Goal: Complete application form: Complete application form

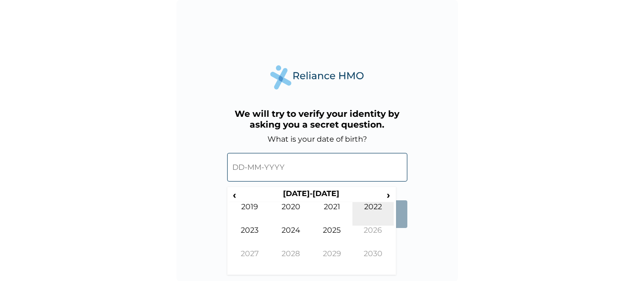
click at [374, 204] on td "2022" at bounding box center [373, 213] width 41 height 23
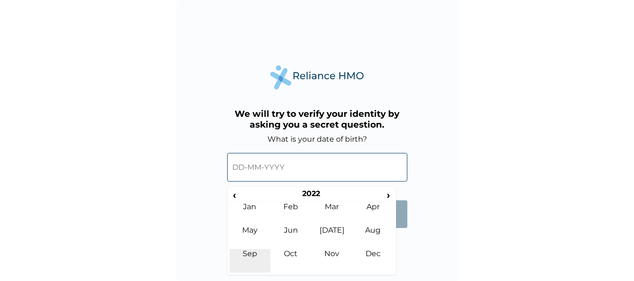
click at [261, 257] on td "Sep" at bounding box center [250, 260] width 41 height 23
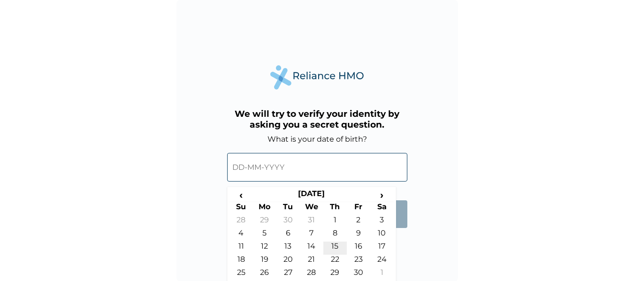
scroll to position [15, 0]
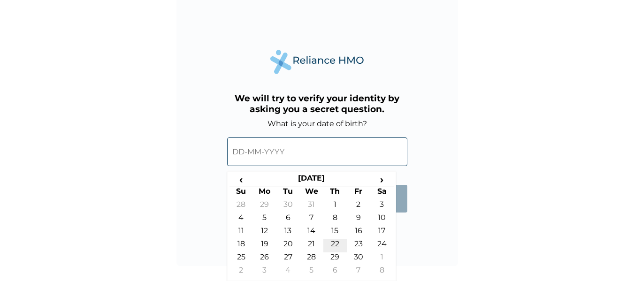
click at [337, 245] on td "22" at bounding box center [334, 245] width 23 height 13
type input "22-09-2022"
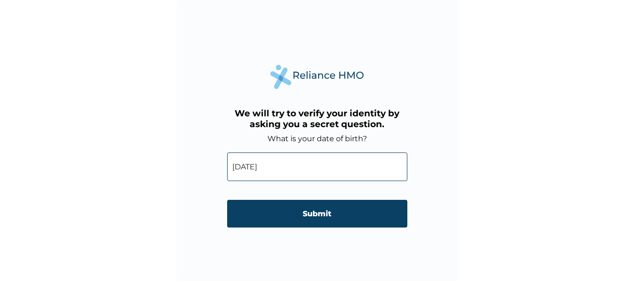
scroll to position [0, 0]
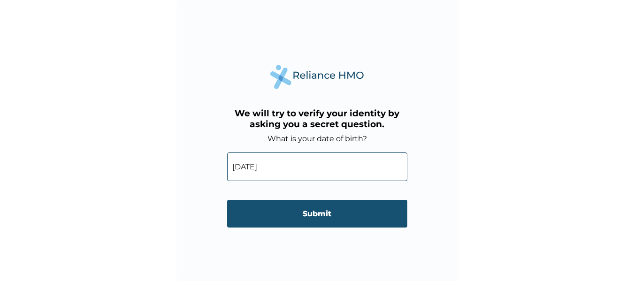
click at [361, 217] on input "Submit" at bounding box center [317, 214] width 180 height 28
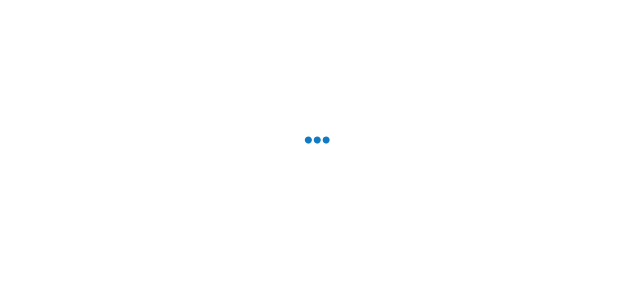
scroll to position [0, 0]
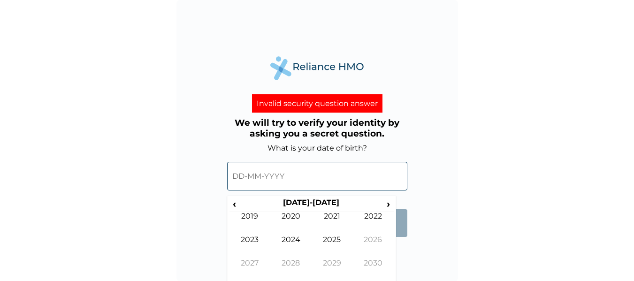
click at [355, 171] on input "text" at bounding box center [317, 176] width 180 height 29
click at [322, 201] on th "2020-2029" at bounding box center [311, 204] width 144 height 13
click at [322, 202] on th "2020-2029" at bounding box center [311, 204] width 144 height 13
click at [237, 206] on span "‹" at bounding box center [235, 204] width 10 height 12
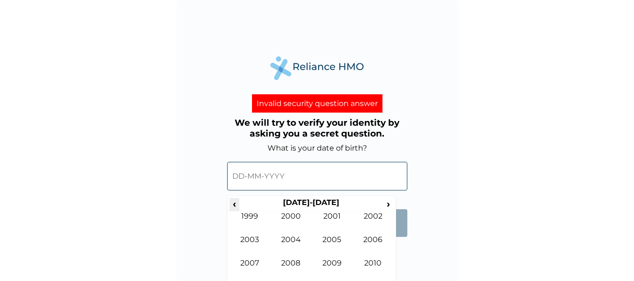
click at [237, 206] on span "‹" at bounding box center [235, 204] width 10 height 12
click at [253, 259] on td "1987" at bounding box center [250, 270] width 41 height 23
click at [253, 262] on td "Sep" at bounding box center [250, 270] width 41 height 23
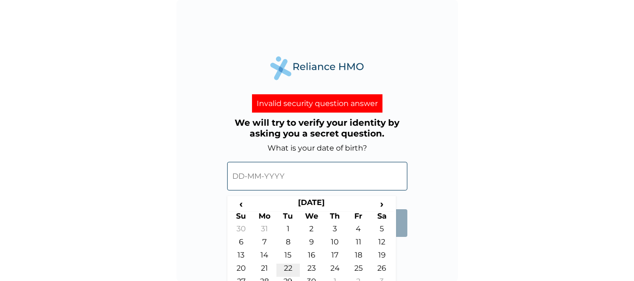
click at [287, 268] on td "22" at bounding box center [287, 270] width 23 height 13
type input "22-09-1987"
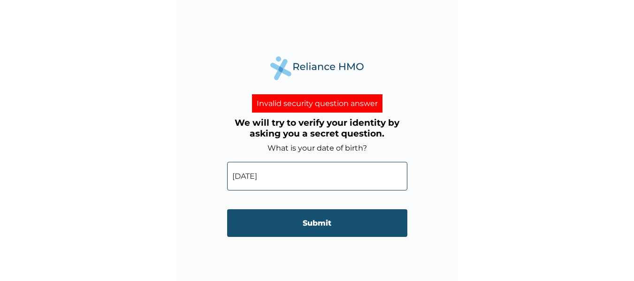
click at [354, 219] on input "Submit" at bounding box center [317, 223] width 180 height 28
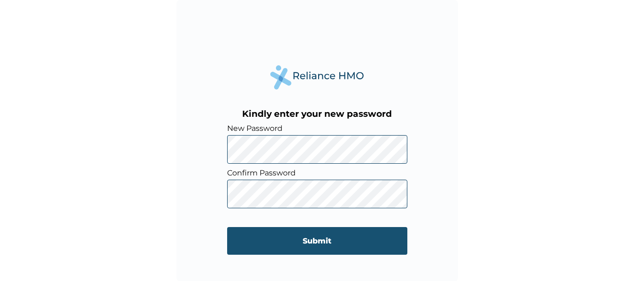
click at [242, 239] on input "Submit" at bounding box center [317, 241] width 180 height 28
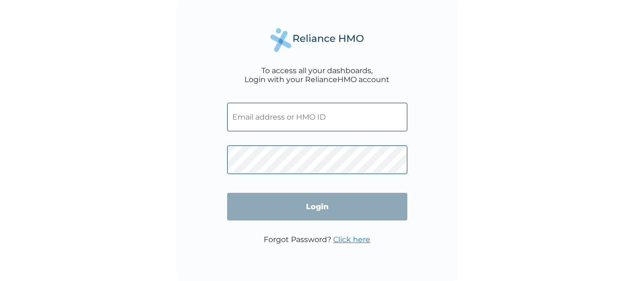
click at [310, 127] on input "text" at bounding box center [317, 117] width 180 height 29
type input "chinedu.onuoha@I4NNOVA.COM"
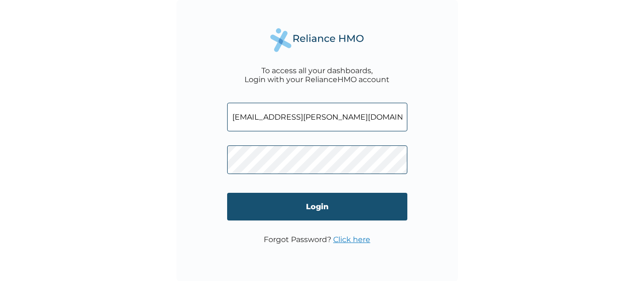
click at [251, 207] on input "Login" at bounding box center [317, 207] width 180 height 28
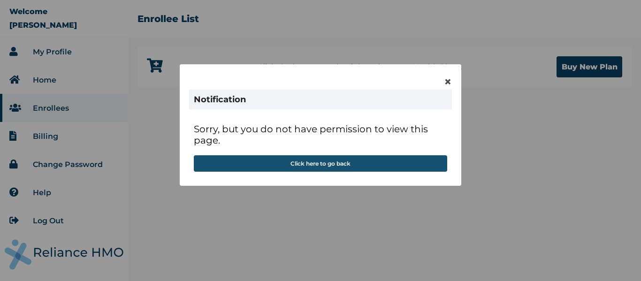
click at [333, 161] on button "Click here to go back" at bounding box center [320, 163] width 253 height 16
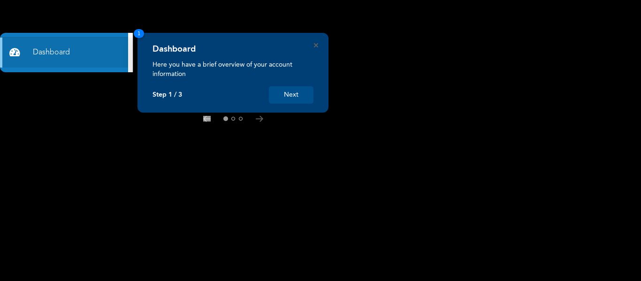
click at [300, 95] on button "Next" at bounding box center [291, 94] width 45 height 17
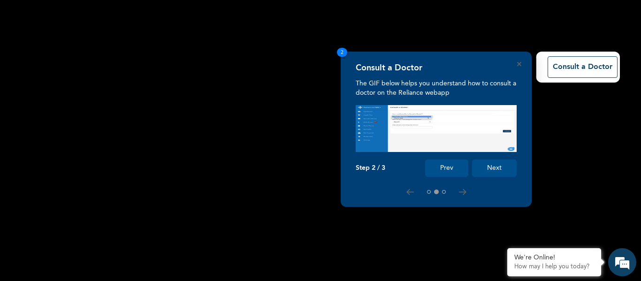
click at [491, 169] on button "Next" at bounding box center [494, 168] width 45 height 17
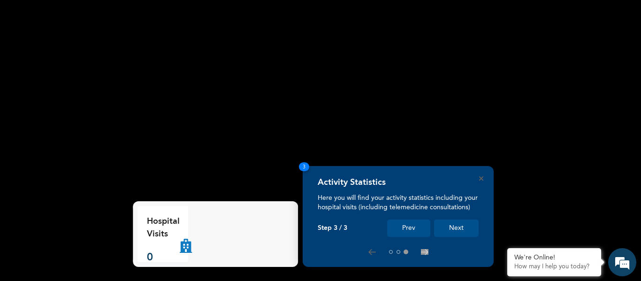
click at [459, 224] on button "Next" at bounding box center [456, 228] width 45 height 17
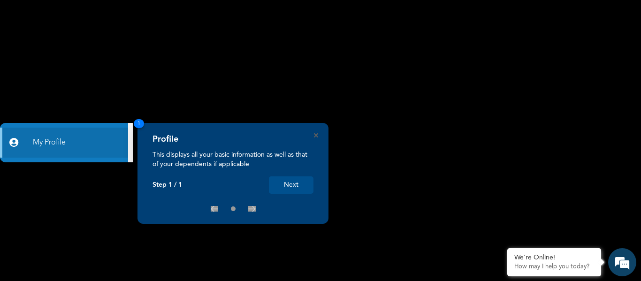
click at [290, 187] on button "Next" at bounding box center [291, 185] width 45 height 17
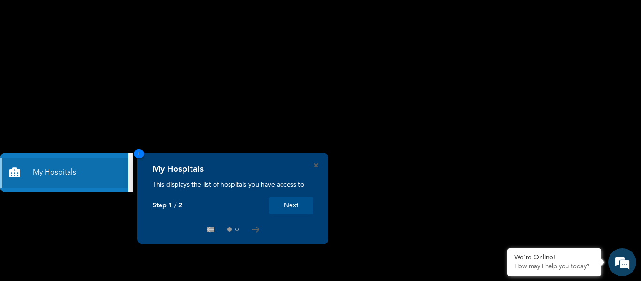
click at [307, 212] on button "Next" at bounding box center [291, 205] width 45 height 17
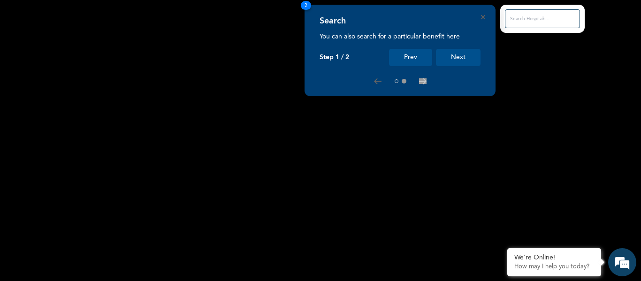
click at [466, 54] on button "Next" at bounding box center [458, 57] width 45 height 17
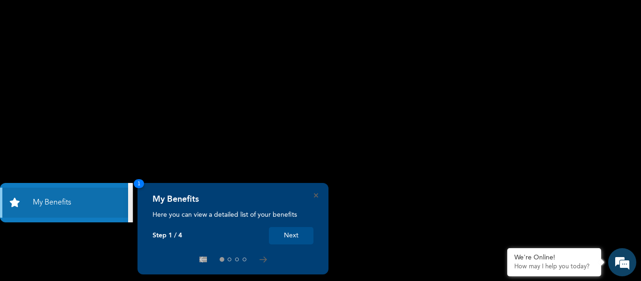
click at [299, 230] on button "Next" at bounding box center [291, 235] width 45 height 17
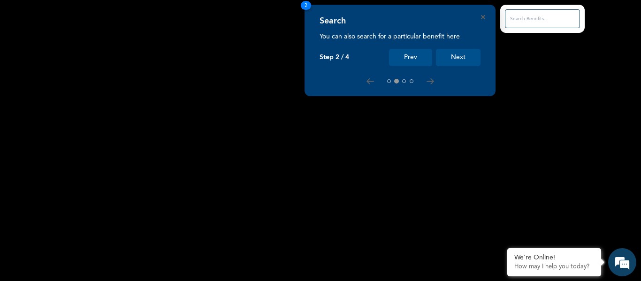
click at [455, 59] on button "Next" at bounding box center [458, 57] width 45 height 17
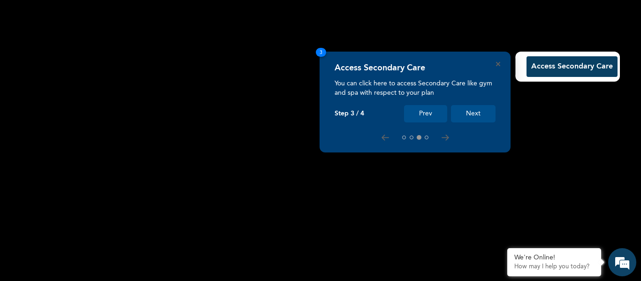
click at [470, 116] on button "Next" at bounding box center [473, 113] width 45 height 17
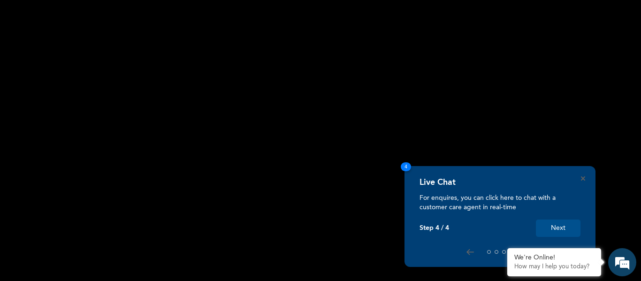
click at [557, 226] on button "Next" at bounding box center [558, 228] width 45 height 17
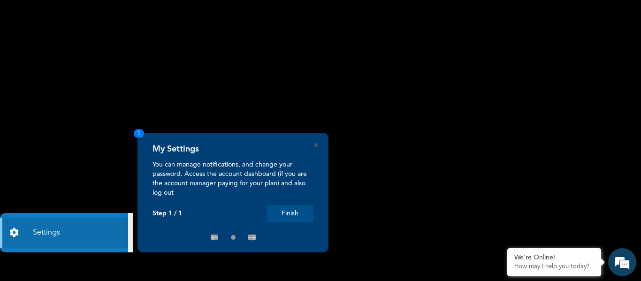
click at [301, 219] on button "Finish" at bounding box center [290, 213] width 47 height 17
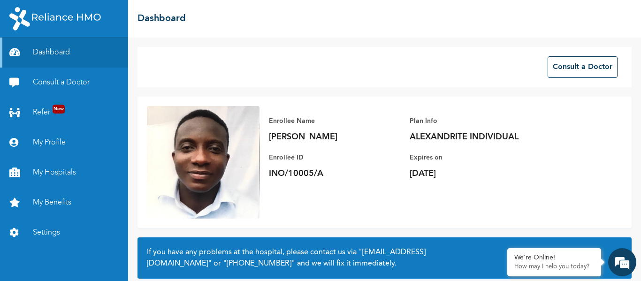
click at [218, 184] on img at bounding box center [203, 162] width 113 height 113
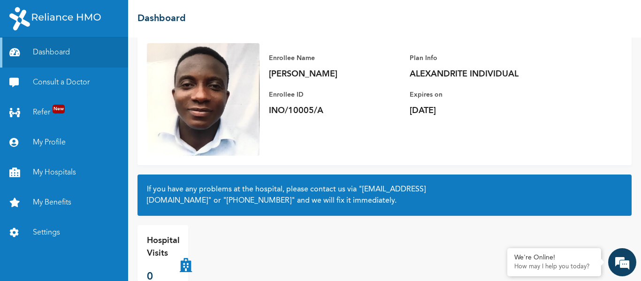
scroll to position [63, 0]
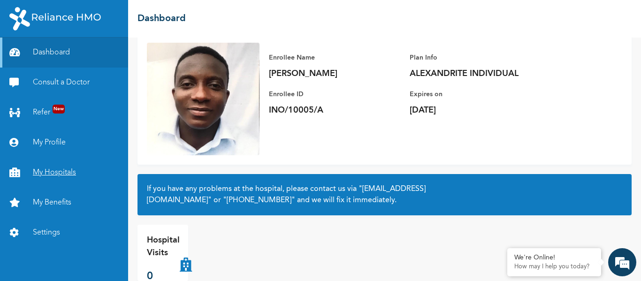
click at [73, 172] on link "My Hospitals" at bounding box center [64, 173] width 128 height 30
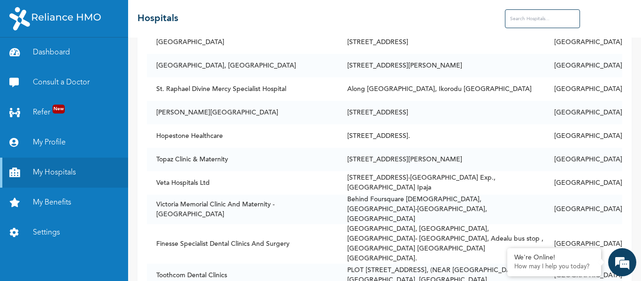
scroll to position [2360, 0]
click at [61, 208] on link "My Benefits" at bounding box center [64, 203] width 128 height 30
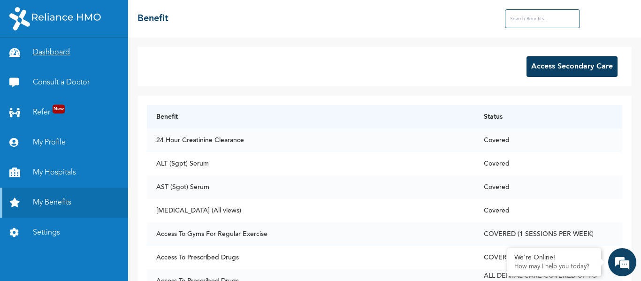
click at [54, 54] on link "Dashboard" at bounding box center [64, 53] width 128 height 30
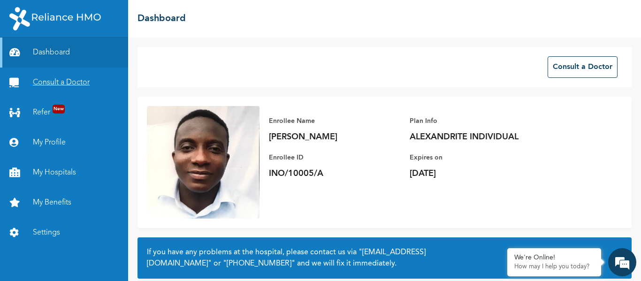
click at [58, 81] on link "Consult a Doctor" at bounding box center [64, 83] width 128 height 30
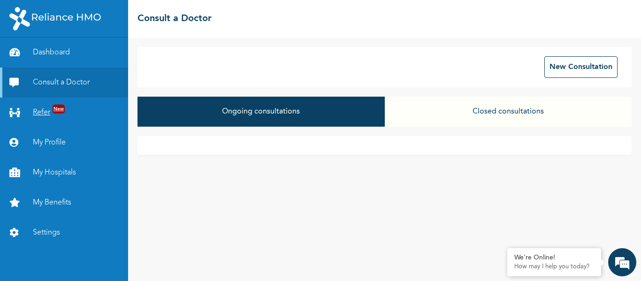
click at [43, 113] on link "Refer New" at bounding box center [64, 113] width 128 height 30
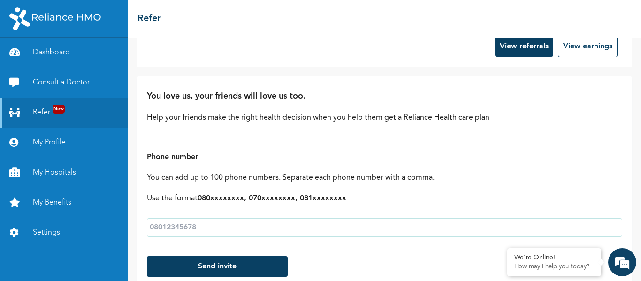
scroll to position [21, 0]
click at [54, 140] on link "My Profile" at bounding box center [64, 143] width 128 height 30
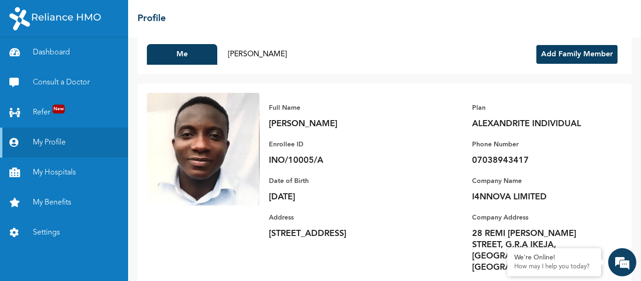
scroll to position [19, 0]
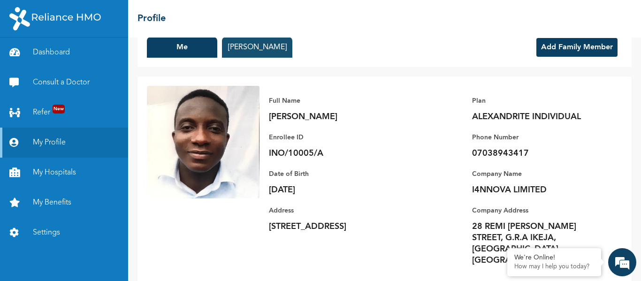
click at [271, 46] on button "ROSEMARY ONUOHA" at bounding box center [257, 47] width 70 height 21
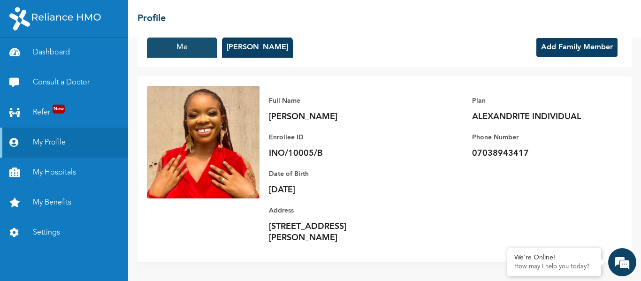
click at [173, 39] on button "Me" at bounding box center [182, 47] width 70 height 21
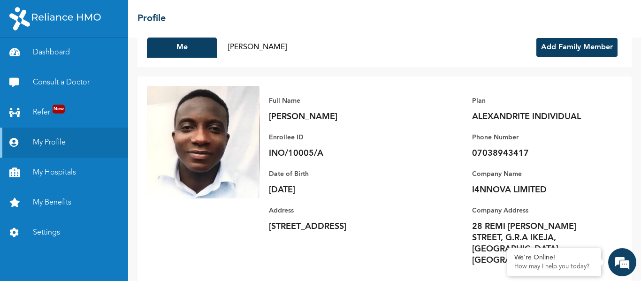
scroll to position [0, 0]
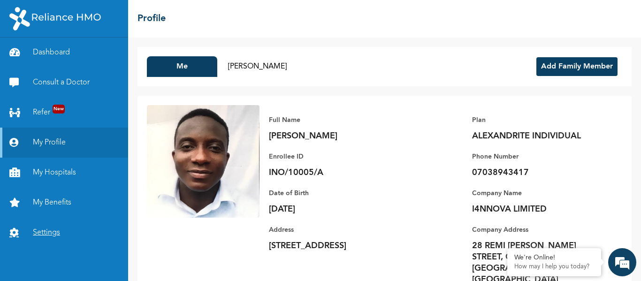
click at [62, 223] on link "Settings" at bounding box center [64, 233] width 128 height 30
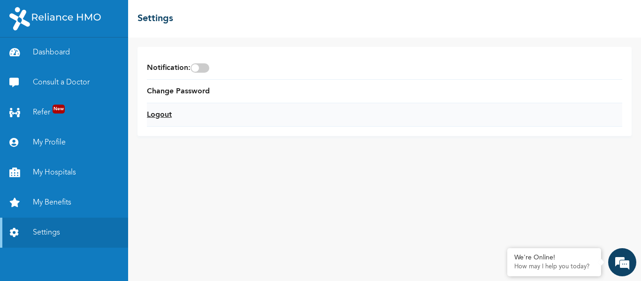
click at [157, 117] on link "Logout" at bounding box center [159, 114] width 25 height 11
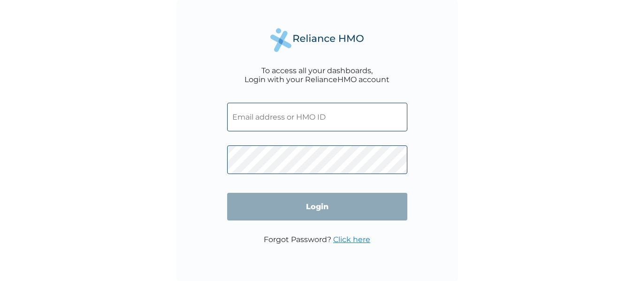
click at [327, 119] on input "text" at bounding box center [317, 117] width 180 height 29
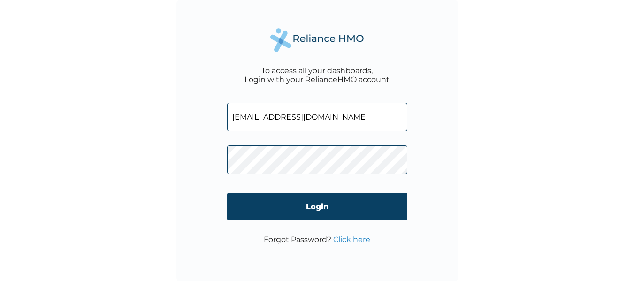
type input "onuohajesse@gmail.com"
click at [446, 143] on div "To access all your dashboards, Login with your RelianceHMO account onuohajesse@…" at bounding box center [318, 141] width 282 height 282
click at [360, 239] on link "Click here" at bounding box center [351, 239] width 37 height 9
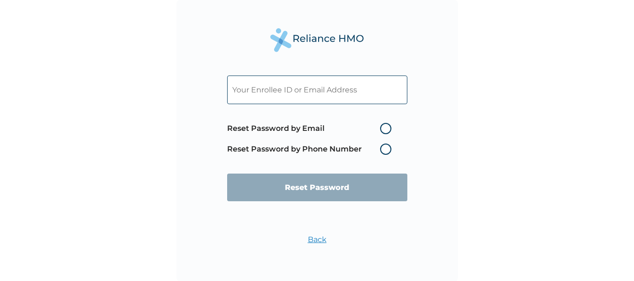
click at [362, 89] on input "text" at bounding box center [317, 90] width 180 height 29
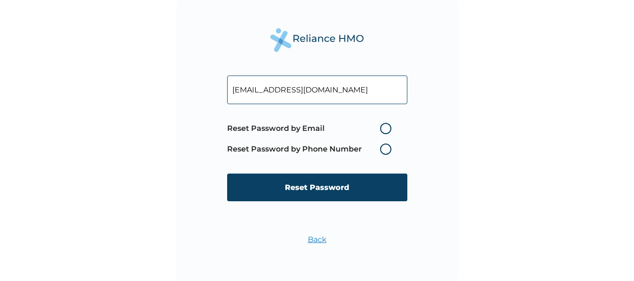
type input "onuohajesse@gmail.com"
click at [387, 127] on label "Reset Password by Email" at bounding box center [311, 128] width 169 height 11
click at [382, 127] on input "Reset Password by Email" at bounding box center [374, 128] width 15 height 15
radio input "true"
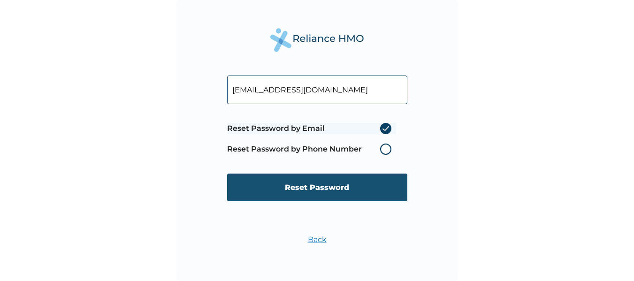
click at [365, 189] on input "Reset Password" at bounding box center [317, 188] width 180 height 28
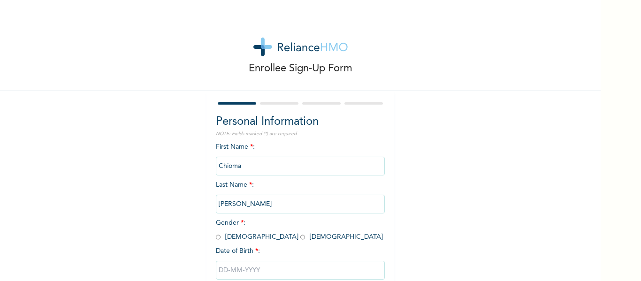
scroll to position [58, 0]
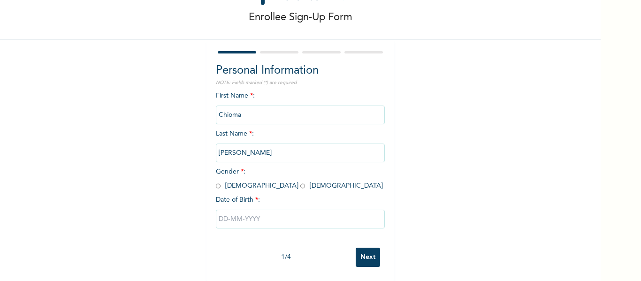
click at [300, 182] on input "radio" at bounding box center [302, 186] width 5 height 9
radio input "true"
click at [288, 216] on input "text" at bounding box center [300, 219] width 169 height 19
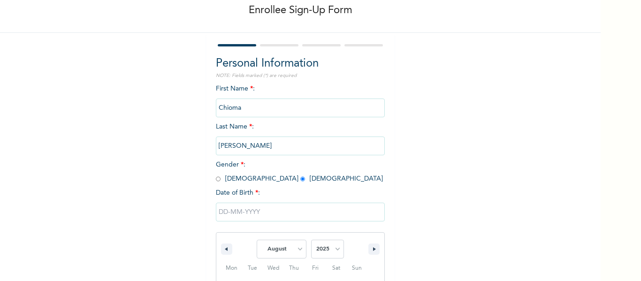
scroll to position [155, 0]
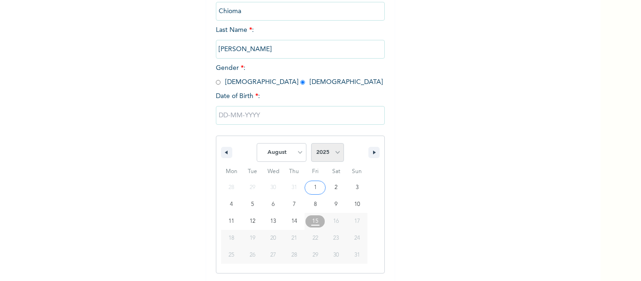
click at [335, 152] on select "2025 2024 2023 2022 2021 2020 2019 2018 2017 2016 2015 2014 2013 2012 2011 2010…" at bounding box center [327, 152] width 33 height 19
click at [292, 158] on select "January February March April May June July August September October November De…" at bounding box center [282, 152] width 50 height 19
click at [257, 144] on select "January February March April May June July August September October November De…" at bounding box center [282, 152] width 50 height 19
select select "7"
click at [333, 149] on select "2025 2024 2023 2022 2021 2020 2019 2018 2017 2016 2015 2014 2013 2012 2011 2010…" at bounding box center [327, 152] width 33 height 19
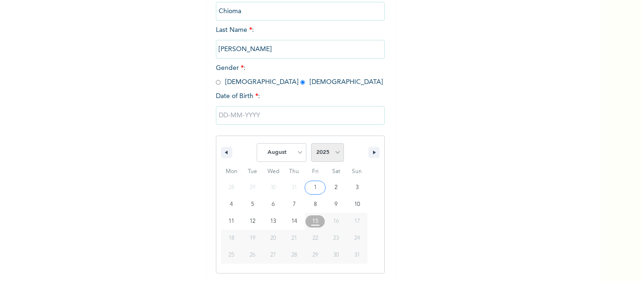
select select "1966"
click at [311, 144] on select "2025 2024 2023 2022 2021 2020 2019 2018 2017 2016 2015 2014 2013 2012 2011 2010…" at bounding box center [327, 152] width 33 height 19
click at [291, 155] on select "January February March April May June July August September October November De…" at bounding box center [282, 152] width 50 height 19
select select "11"
click at [257, 144] on select "January February March April May June July August September October November De…" at bounding box center [282, 152] width 50 height 19
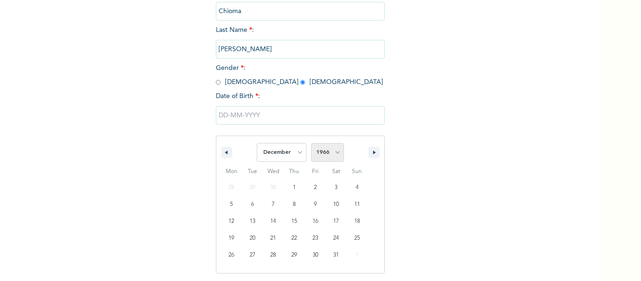
click at [333, 153] on select "2025 2024 2023 2022 2021 2020 2019 2018 2017 2016 2015 2014 2013 2012 2011 2010…" at bounding box center [327, 152] width 33 height 19
select select "1964"
click at [311, 144] on select "2025 2024 2023 2022 2021 2020 2019 2018 2017 2016 2015 2014 2013 2012 2011 2010…" at bounding box center [327, 152] width 33 height 19
type input "12/20/1964"
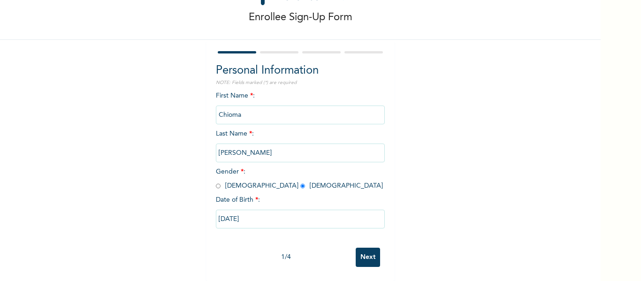
drag, startPoint x: 287, startPoint y: 212, endPoint x: 195, endPoint y: 211, distance: 92.5
click at [195, 211] on div "Enrollee Sign-Up Form Personal Information NOTE: Fields marked (*) are required…" at bounding box center [300, 119] width 601 height 323
click at [422, 196] on div "Enrollee Sign-Up Form Personal Information NOTE: Fields marked (*) are required…" at bounding box center [300, 119] width 601 height 323
click at [368, 248] on input "Next" at bounding box center [368, 257] width 24 height 19
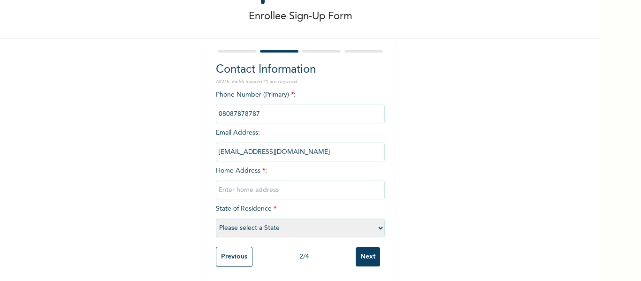
scroll to position [59, 0]
click at [326, 183] on input "text" at bounding box center [300, 190] width 169 height 19
type input "69 Victoria Str Ojota"
click at [373, 223] on select "Please select a State Abia Abuja (FCT) Adamawa Akwa Ibom Anambra Bauchi Bayelsa…" at bounding box center [300, 228] width 169 height 19
select select "25"
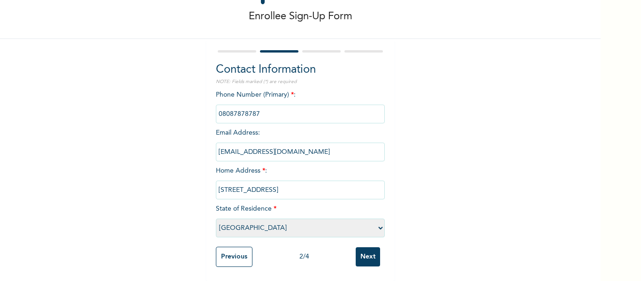
click at [216, 219] on select "Please select a State Abia Abuja (FCT) Adamawa Akwa Ibom Anambra Bauchi Bayelsa…" at bounding box center [300, 228] width 169 height 19
click at [361, 249] on input "Next" at bounding box center [368, 256] width 24 height 19
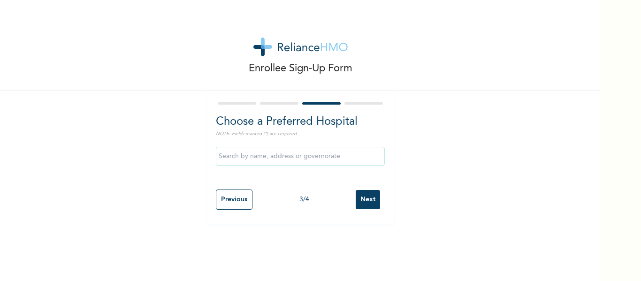
scroll to position [0, 0]
click at [351, 154] on input "text" at bounding box center [300, 156] width 169 height 19
type input "Isalu Hospital Limited"
click at [361, 200] on input "Next" at bounding box center [368, 199] width 24 height 19
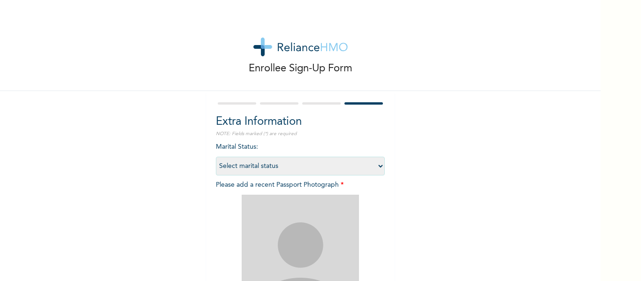
click at [374, 167] on select "Select marital status Single Married Divorced Widow/Widower" at bounding box center [300, 166] width 169 height 19
click at [430, 152] on div "Enrollee Sign-Up Form Extra Information NOTE: Fields marked (*) are required Ma…" at bounding box center [300, 211] width 601 height 404
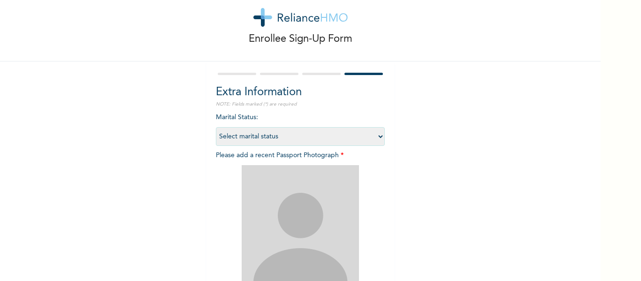
scroll to position [23, 0]
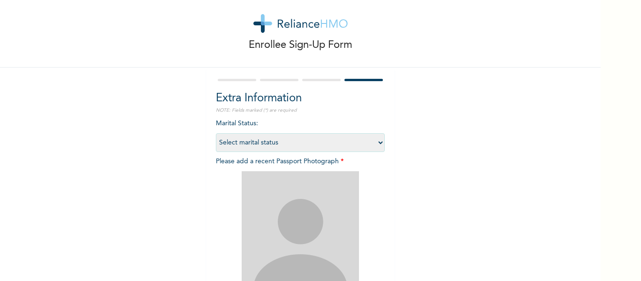
click at [454, 117] on div "Enrollee Sign-Up Form Extra Information NOTE: Fields marked (*) are required Ma…" at bounding box center [300, 188] width 601 height 404
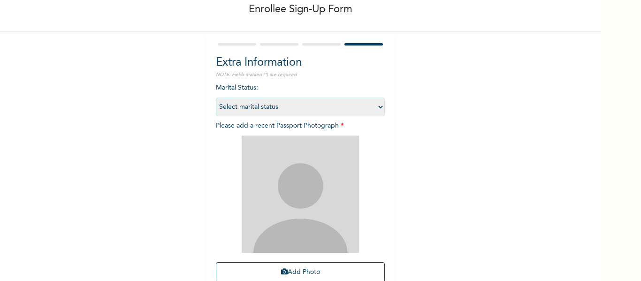
scroll to position [109, 0]
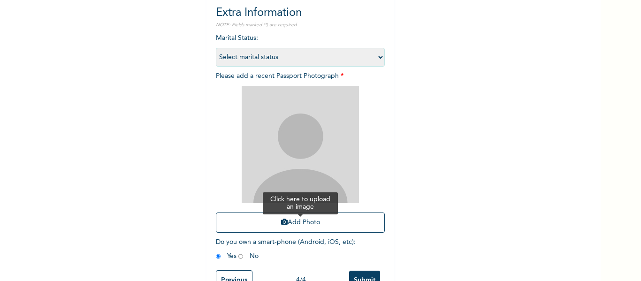
click at [308, 228] on button "Add Photo" at bounding box center [300, 223] width 169 height 20
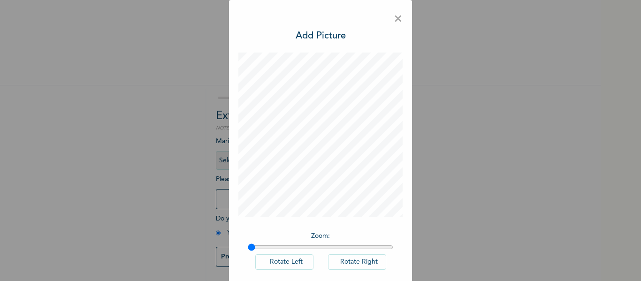
scroll to position [13, 0]
click at [321, 238] on div "Zoom : Rotate Left Rotate Right DONE" at bounding box center [320, 186] width 164 height 266
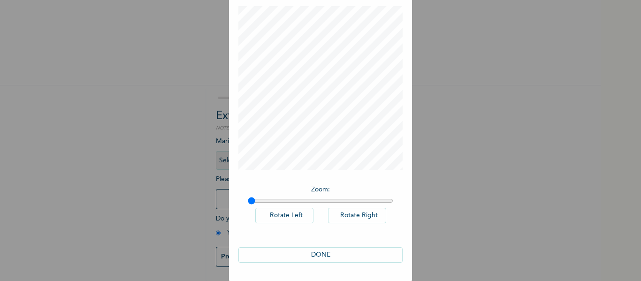
click at [333, 250] on button "DONE" at bounding box center [320, 254] width 164 height 15
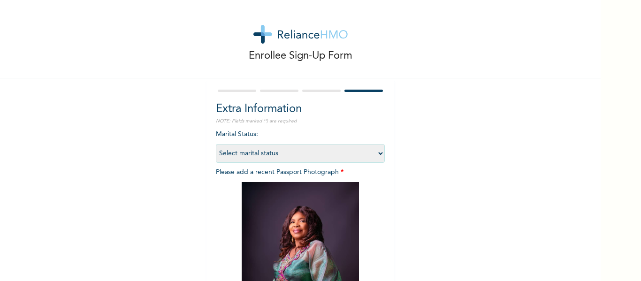
scroll to position [139, 0]
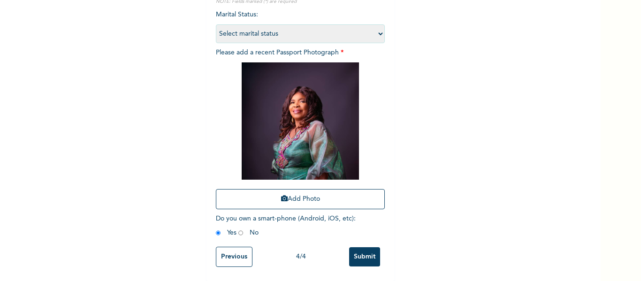
click at [366, 254] on input "Submit" at bounding box center [364, 256] width 31 height 19
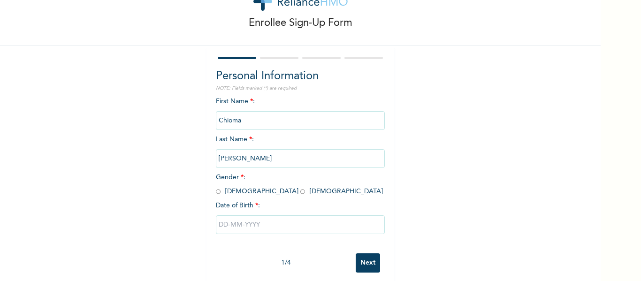
scroll to position [58, 0]
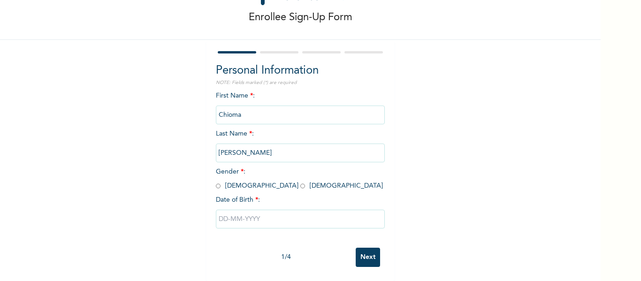
click at [300, 182] on input "radio" at bounding box center [302, 186] width 5 height 9
radio input "true"
click at [319, 218] on input "text" at bounding box center [300, 219] width 169 height 19
select select "7"
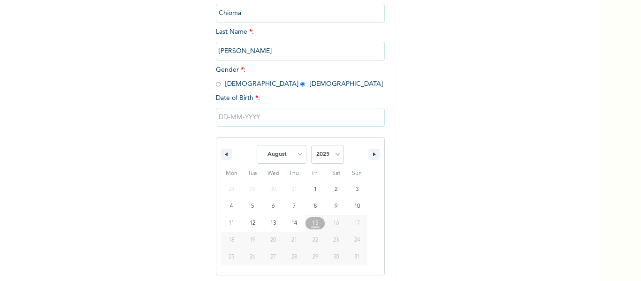
scroll to position [155, 0]
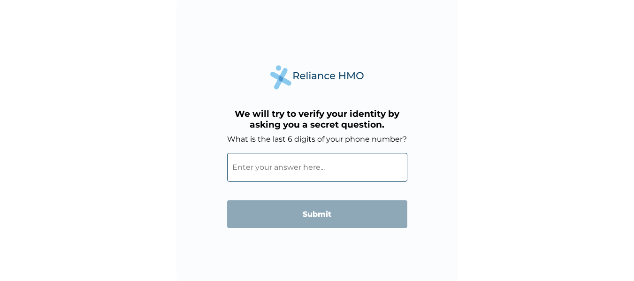
click at [346, 171] on input "What is the last 6 digits of your phone number?" at bounding box center [317, 167] width 180 height 29
click at [318, 174] on input "What is the last 6 digits of your phone number?" at bounding box center [317, 167] width 180 height 29
paste input "Good Morning @[PERSON_NAME] who got someone the last time to check. Please can …"
type input "Good Morning @[PERSON_NAME] who got someone the last time to check. Please can …"
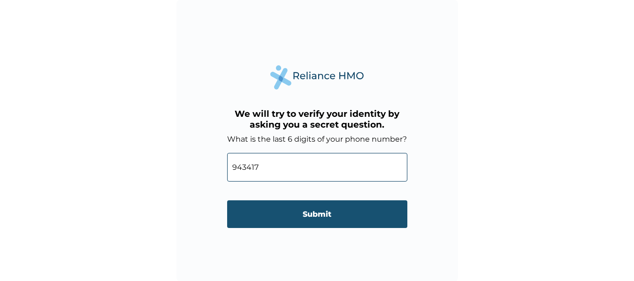
type input "943417"
click at [326, 215] on input "Submit" at bounding box center [317, 214] width 180 height 28
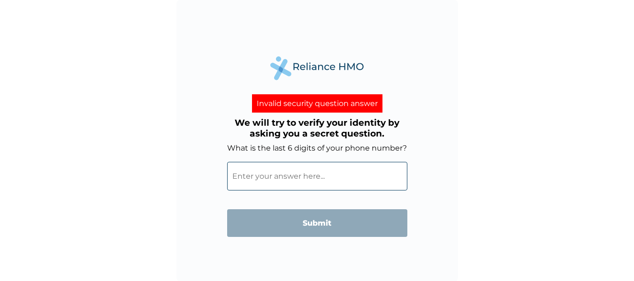
click at [346, 170] on input "What is the last 6 digits of your phone number?" at bounding box center [317, 176] width 180 height 29
click at [369, 171] on input "What is the last 6 digits of your phone number?" at bounding box center [317, 176] width 180 height 29
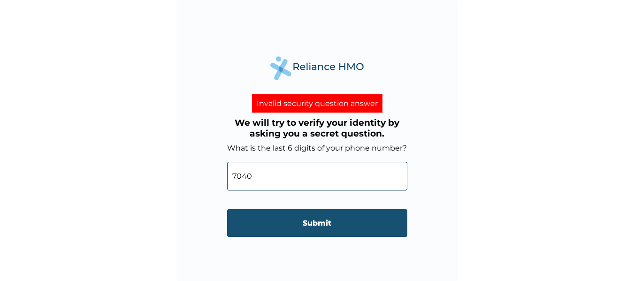
type input "7040"
click at [341, 223] on input "Submit" at bounding box center [317, 223] width 180 height 28
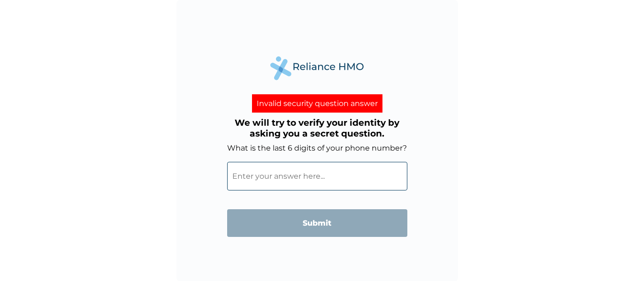
scroll to position [0, 0]
click at [318, 103] on div "Invalid security question answer" at bounding box center [317, 103] width 130 height 18
